Goal: Task Accomplishment & Management: Manage account settings

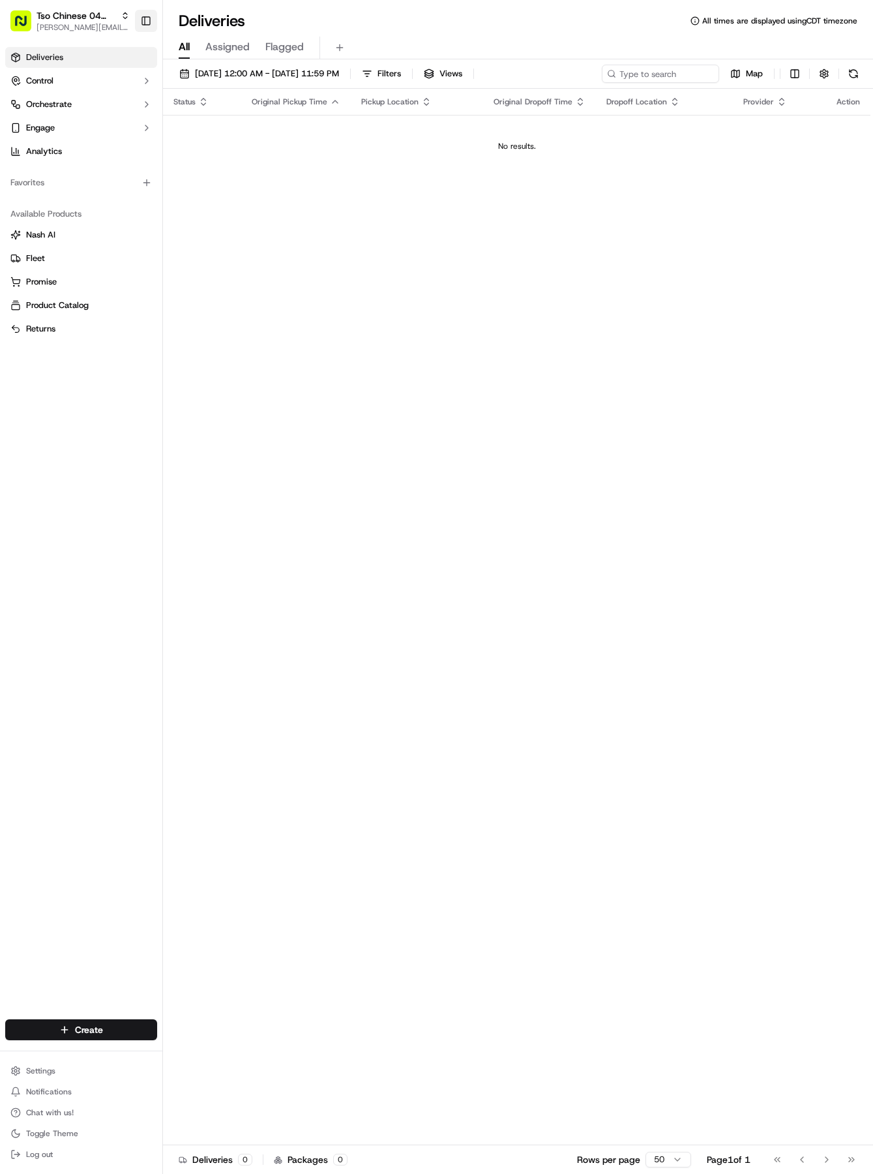
click at [147, 19] on button "Toggle Sidebar" at bounding box center [146, 21] width 22 height 22
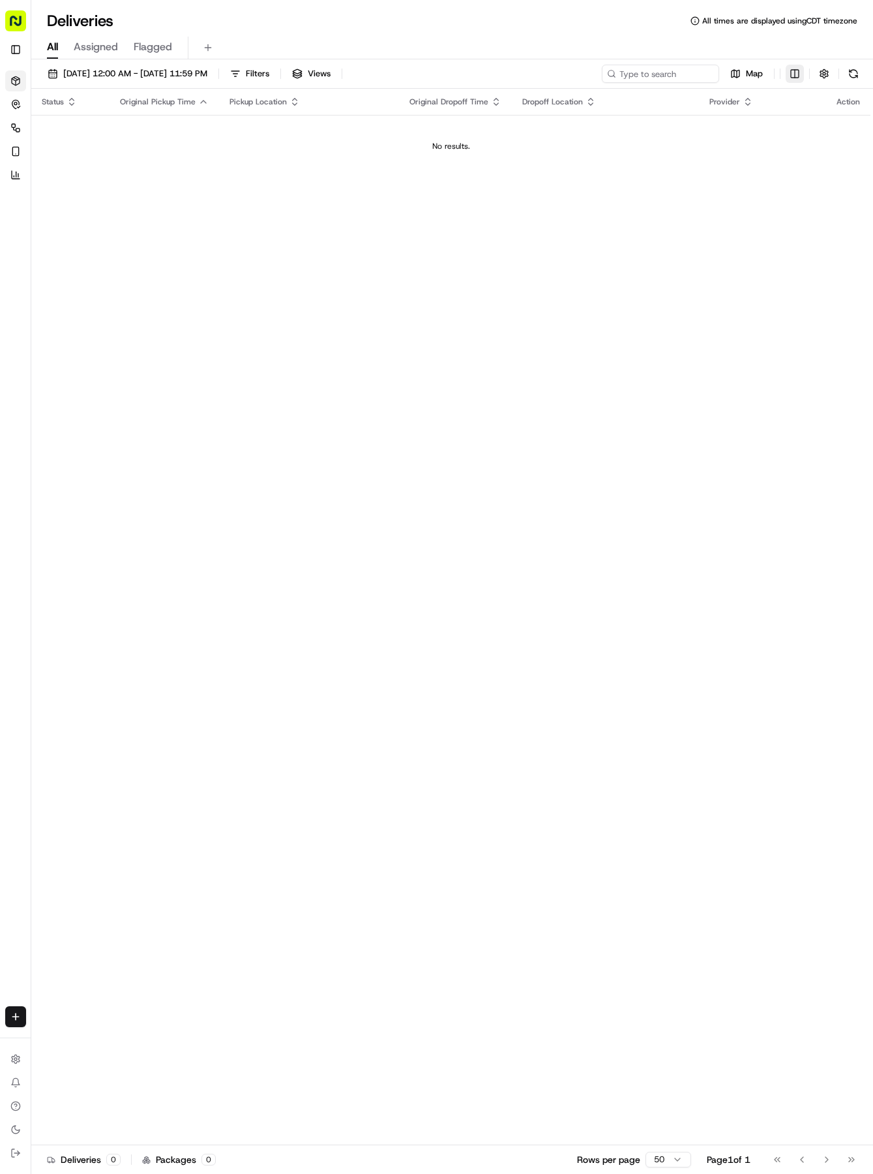
click at [791, 74] on html "Tso Chinese 04 Round Rock [EMAIL_ADDRESS][DOMAIN_NAME] Toggle Sidebar Deliverie…" at bounding box center [436, 587] width 873 height 1174
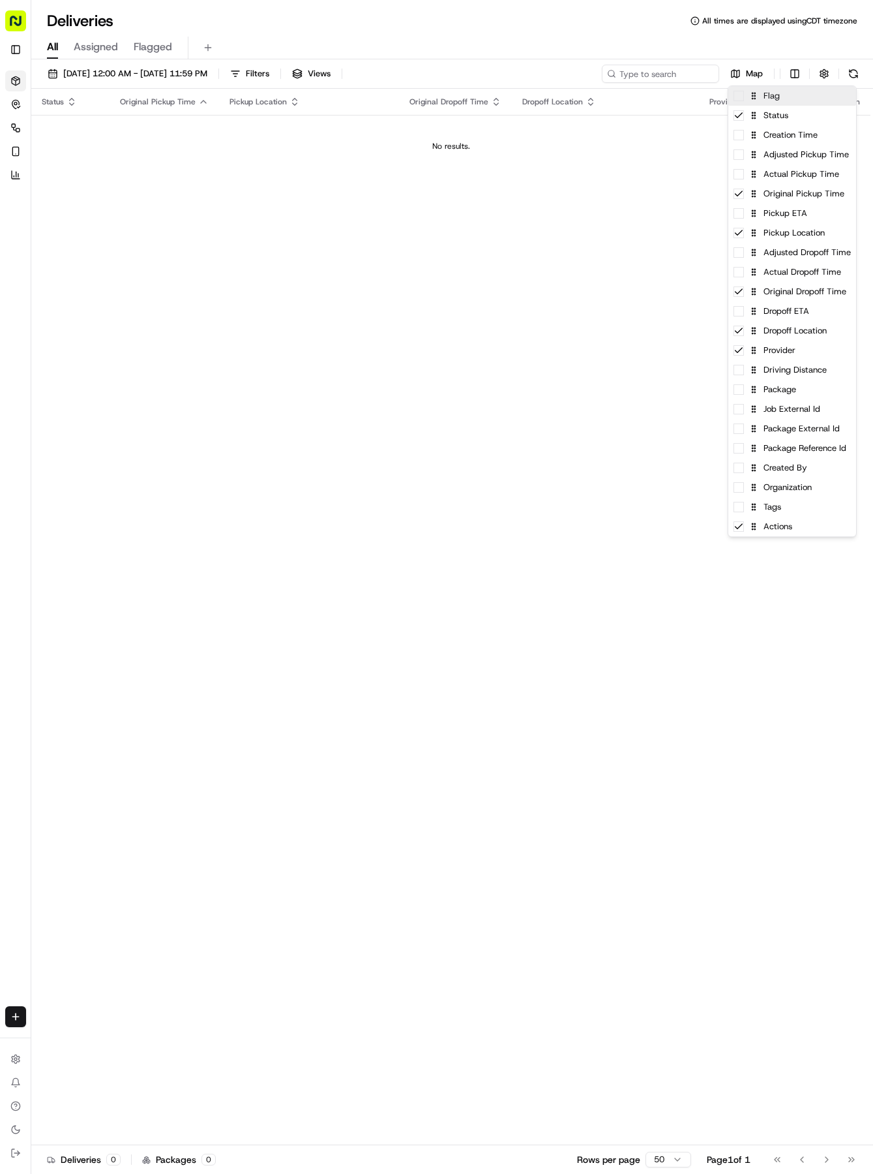
click at [780, 101] on div "Flag" at bounding box center [793, 96] width 128 height 20
click at [789, 135] on div "Creation Time" at bounding box center [793, 135] width 128 height 20
click at [795, 177] on div "Actual Pickup Time" at bounding box center [793, 174] width 128 height 20
click at [796, 192] on div "Original Pickup Time" at bounding box center [793, 194] width 128 height 20
click at [795, 234] on div "Pickup Location" at bounding box center [793, 233] width 128 height 20
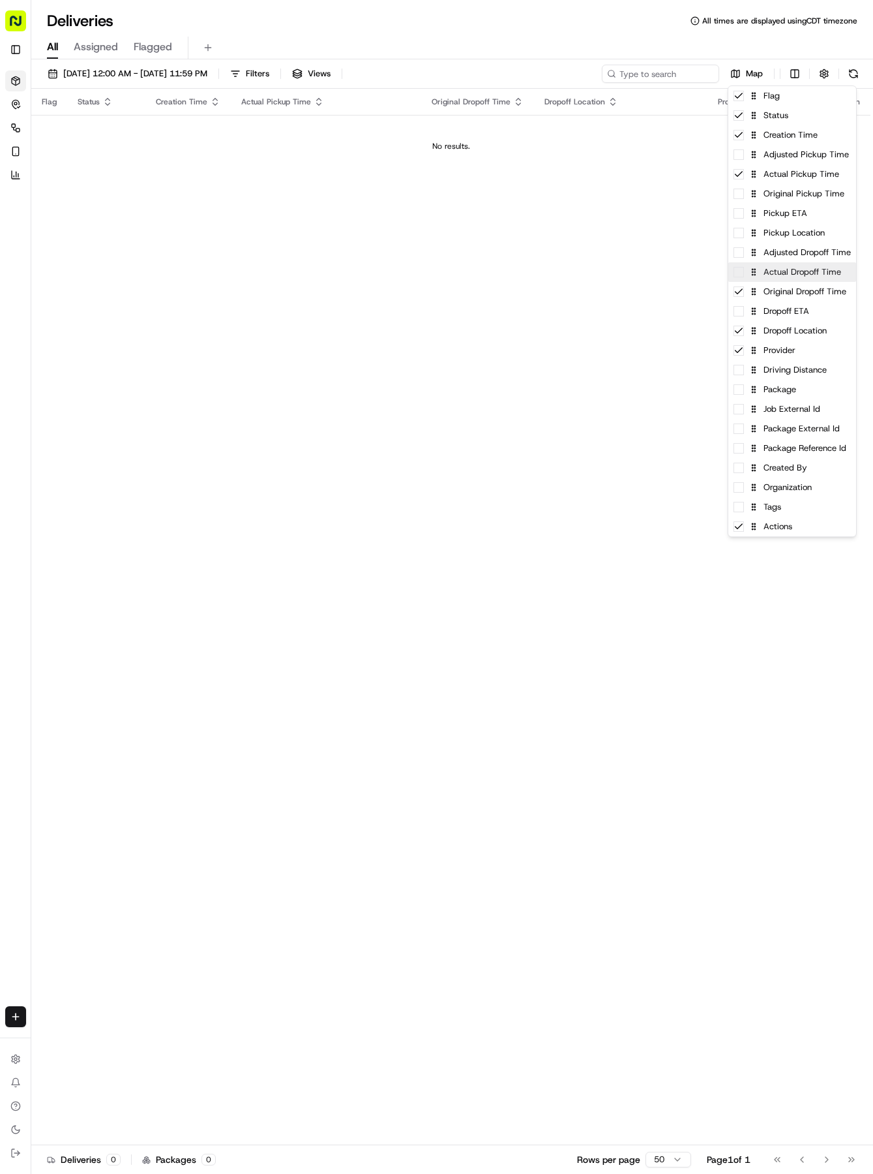
click at [791, 267] on div "Actual Dropoff Time" at bounding box center [793, 272] width 128 height 20
click at [791, 292] on div "Original Dropoff Time" at bounding box center [793, 292] width 128 height 20
click at [785, 369] on div "Driving Distance" at bounding box center [793, 370] width 128 height 20
drag, startPoint x: 575, startPoint y: 339, endPoint x: 460, endPoint y: 292, distance: 124.0
click at [543, 329] on html "Tso Chinese 04 Round Rock [EMAIL_ADDRESS][DOMAIN_NAME] Toggle Sidebar Deliverie…" at bounding box center [436, 587] width 873 height 1174
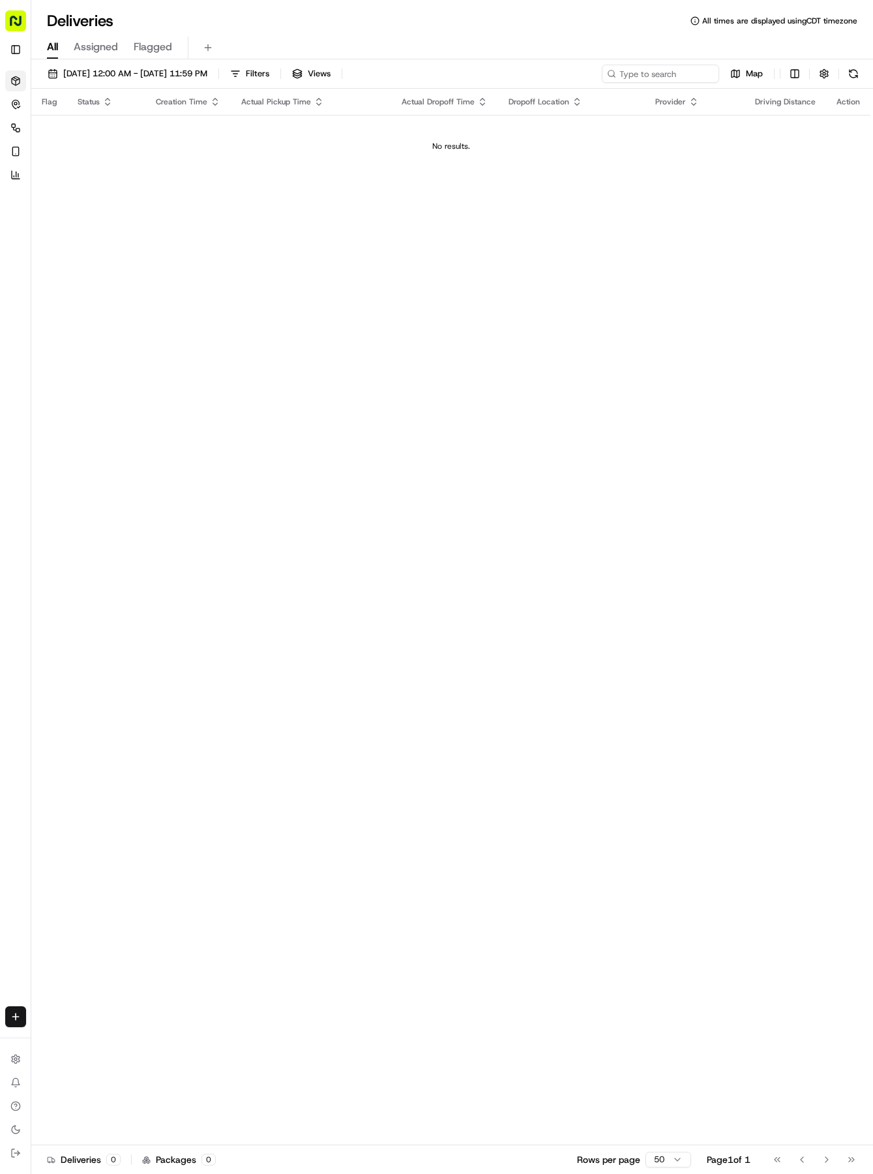
click at [210, 100] on icon "button" at bounding box center [215, 102] width 10 height 10
